Goal: Information Seeking & Learning: Check status

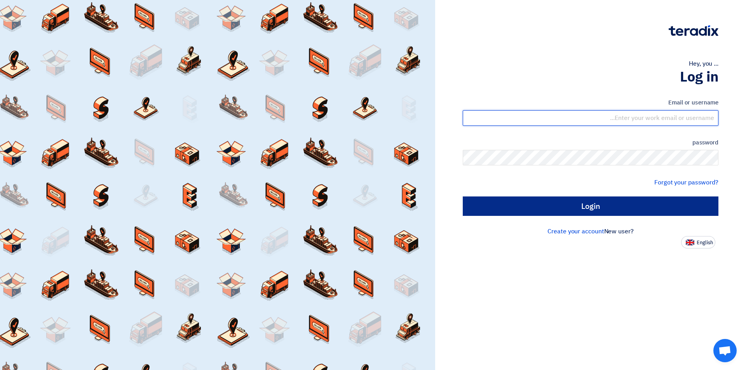
type input "[EMAIL_ADDRESS][DOMAIN_NAME]"
click at [549, 211] on input "Login" at bounding box center [591, 205] width 256 height 19
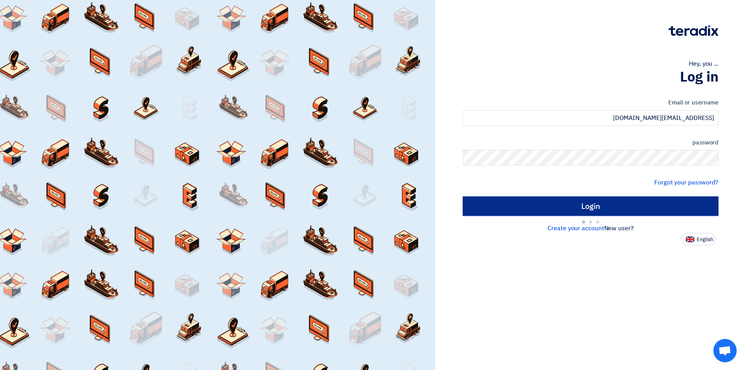
type input "Sign in"
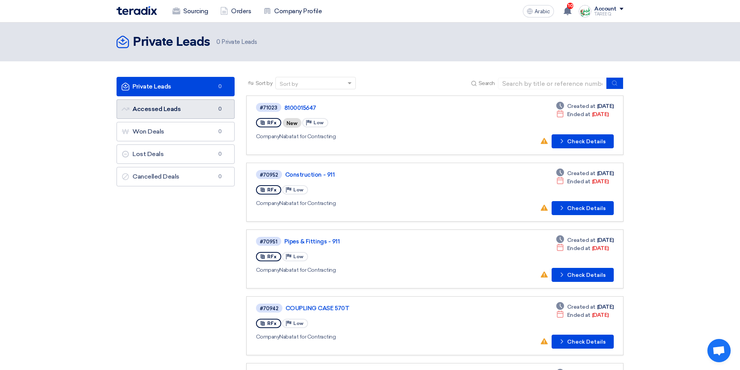
click at [183, 109] on link "Accessed Leads Accessed Leads 0" at bounding box center [176, 108] width 118 height 19
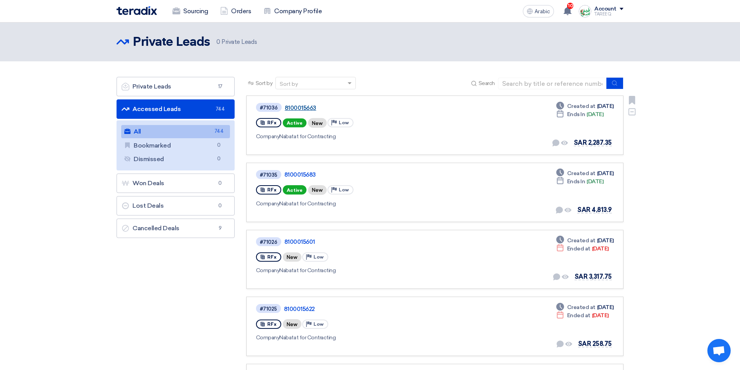
click at [298, 110] on font "8100015663" at bounding box center [300, 107] width 31 height 7
click at [297, 176] on font "8100015683" at bounding box center [299, 174] width 31 height 7
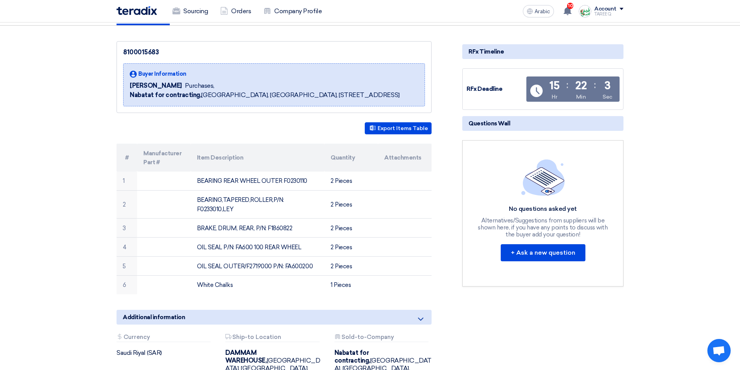
scroll to position [78, 0]
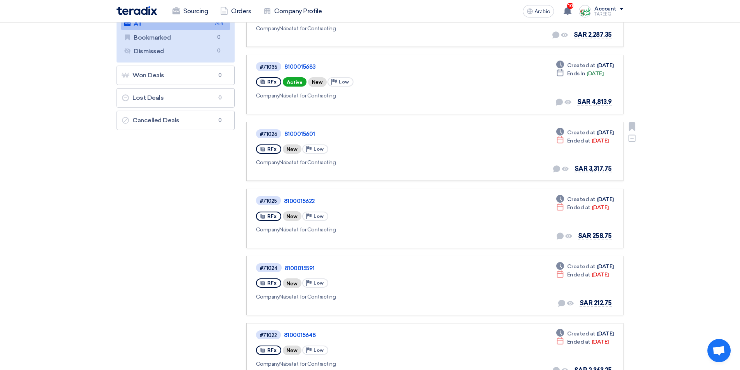
scroll to position [117, 0]
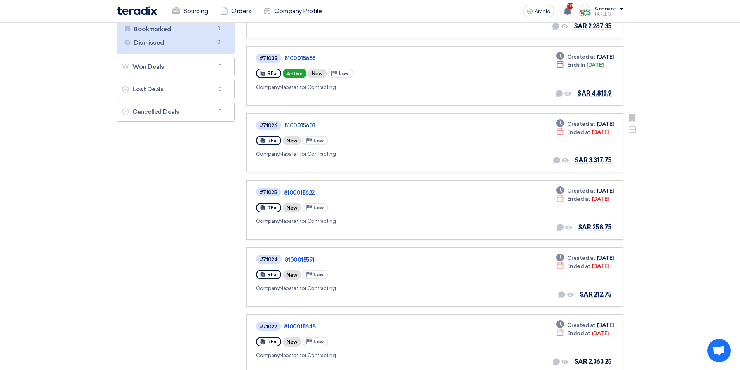
click at [296, 126] on font "8100015601" at bounding box center [299, 125] width 31 height 7
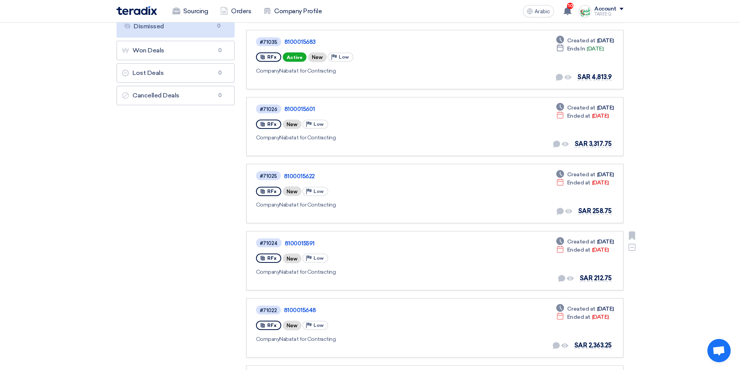
scroll to position [155, 0]
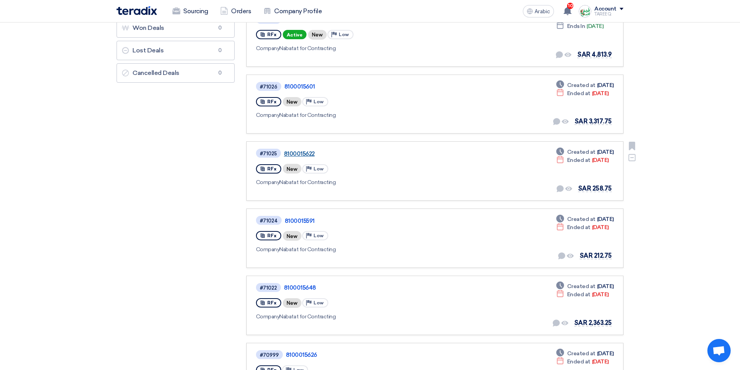
click at [294, 154] on font "8100015622" at bounding box center [299, 153] width 31 height 7
